Goal: Transaction & Acquisition: Purchase product/service

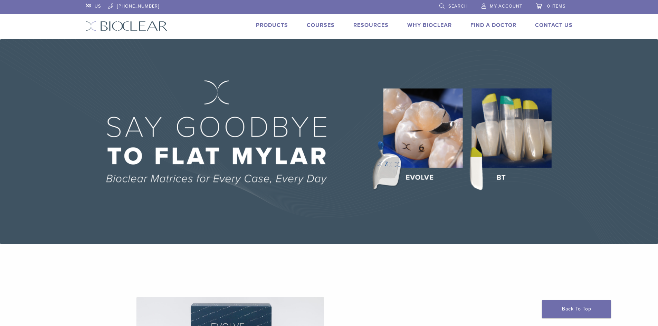
click at [273, 26] on link "Products" at bounding box center [272, 25] width 32 height 7
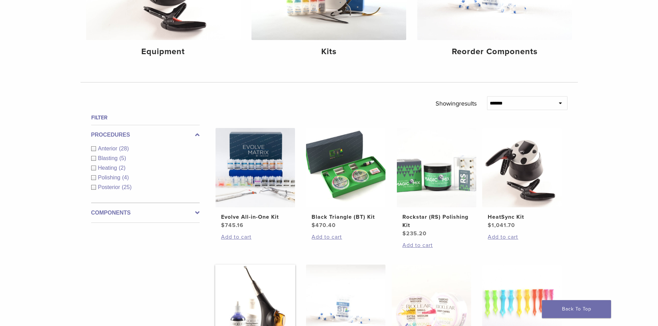
scroll to position [138, 0]
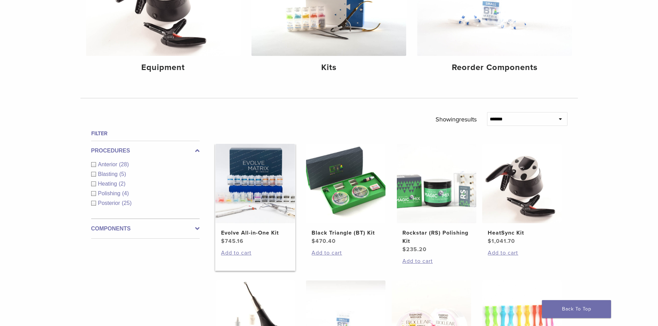
click at [273, 206] on img at bounding box center [254, 183] width 79 height 79
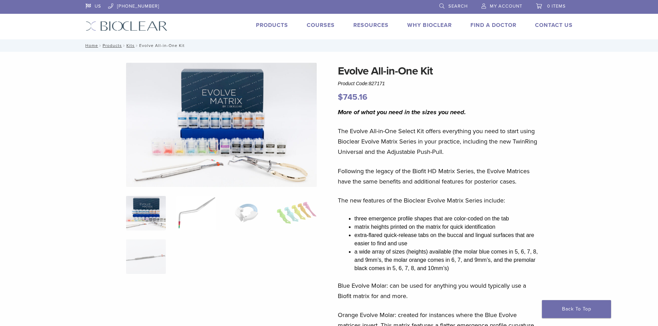
click at [180, 218] on img at bounding box center [196, 213] width 40 height 35
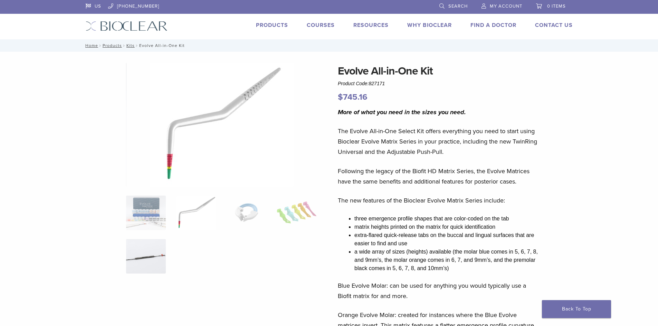
click at [161, 255] on img at bounding box center [146, 256] width 40 height 35
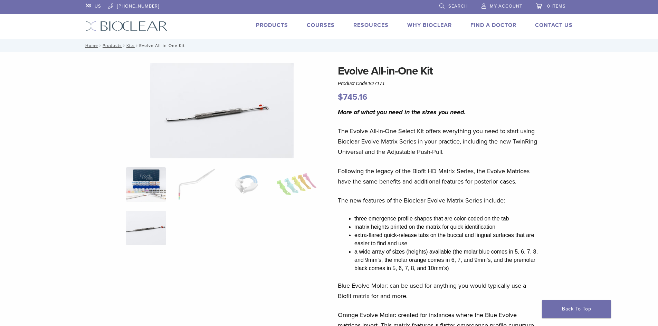
click at [152, 175] on img at bounding box center [146, 184] width 40 height 35
